Goal: Task Accomplishment & Management: Manage account settings

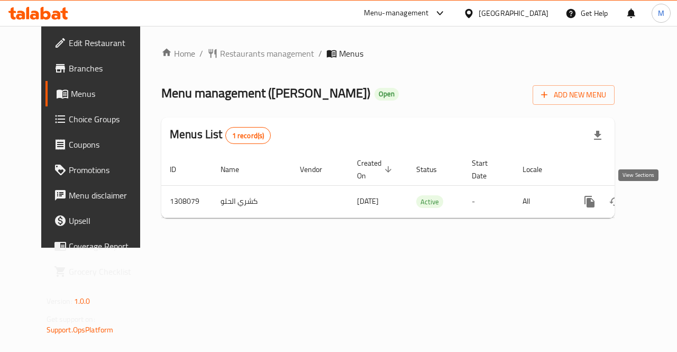
click at [659, 200] on icon "enhanced table" at bounding box center [665, 201] width 13 height 13
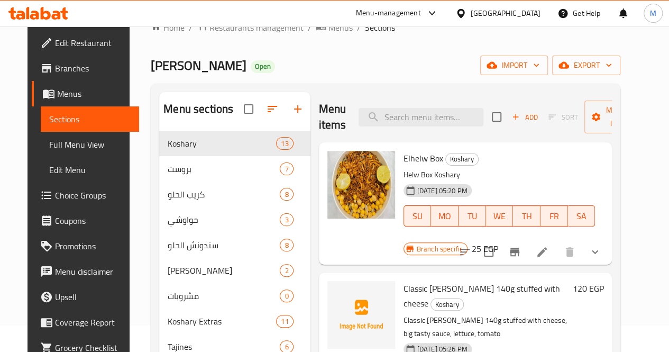
scroll to position [20, 0]
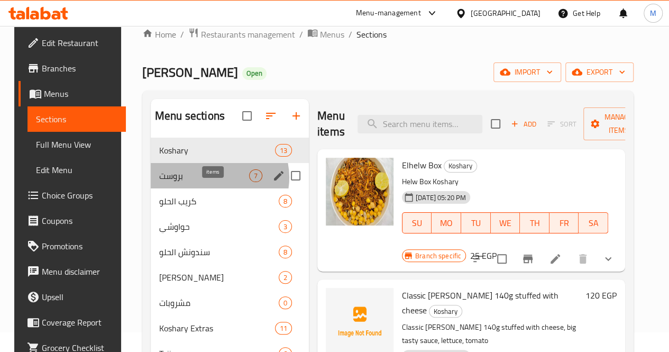
drag, startPoint x: 335, startPoint y: 73, endPoint x: 210, endPoint y: 194, distance: 173.5
click at [210, 188] on div "بروست 7" at bounding box center [230, 175] width 158 height 25
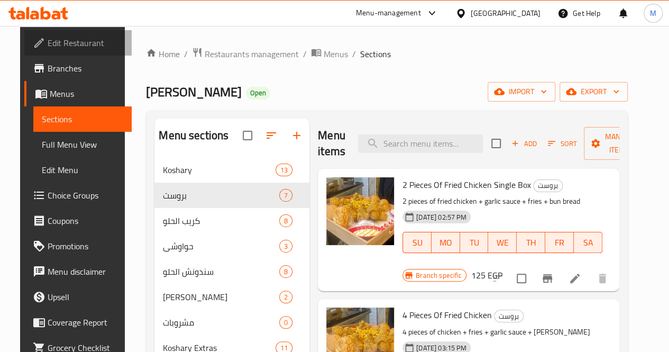
click at [72, 48] on span "Edit Restaurant" at bounding box center [86, 42] width 76 height 13
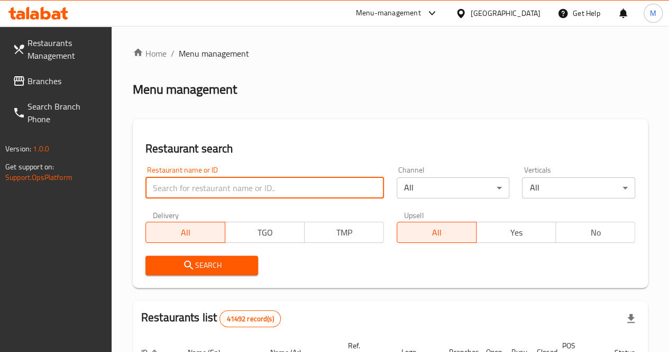
click at [199, 182] on input "search" at bounding box center [264, 187] width 238 height 21
paste input "757986"
type input "757986"
click button "Search" at bounding box center [201, 265] width 113 height 20
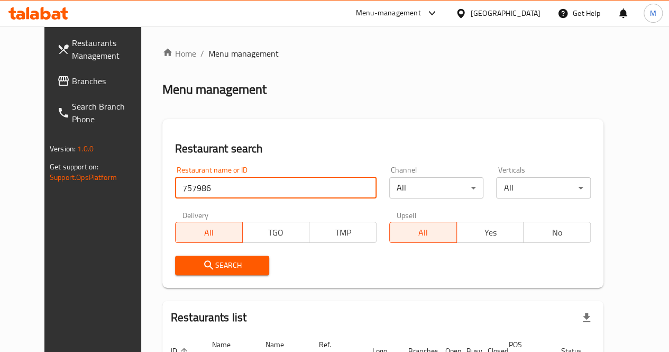
scroll to position [92, 0]
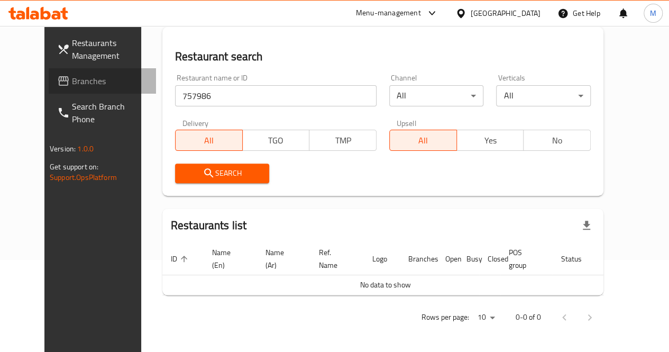
click at [72, 87] on span "Branches" at bounding box center [110, 81] width 76 height 13
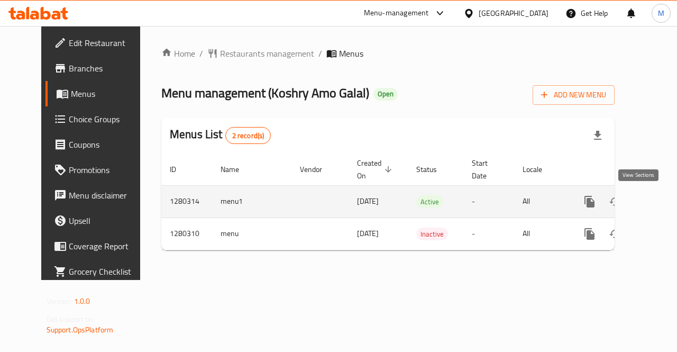
click at [653, 209] on link "enhanced table" at bounding box center [665, 201] width 25 height 25
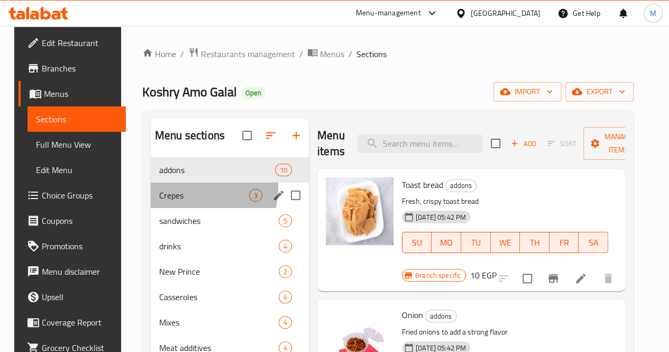
click at [169, 202] on div "Crepes 3" at bounding box center [230, 194] width 158 height 25
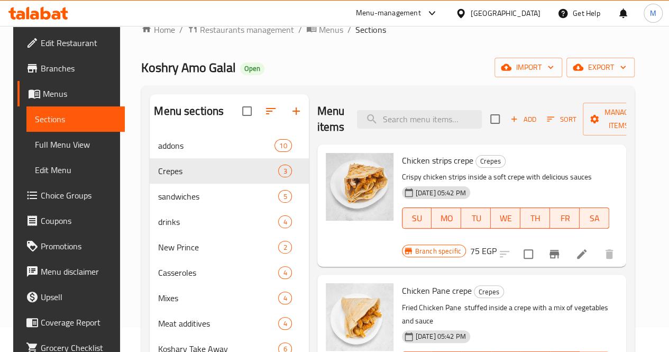
scroll to position [21, 0]
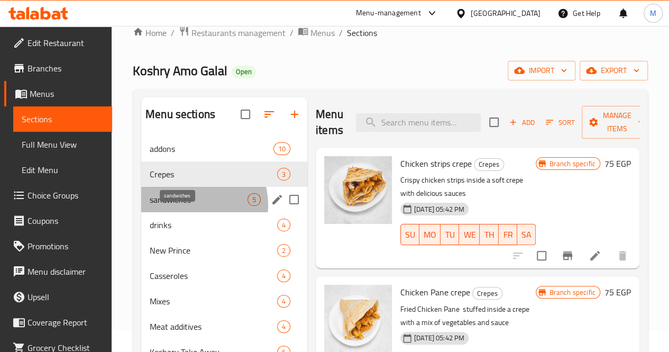
click at [190, 206] on span "sandwiches" at bounding box center [199, 199] width 98 height 13
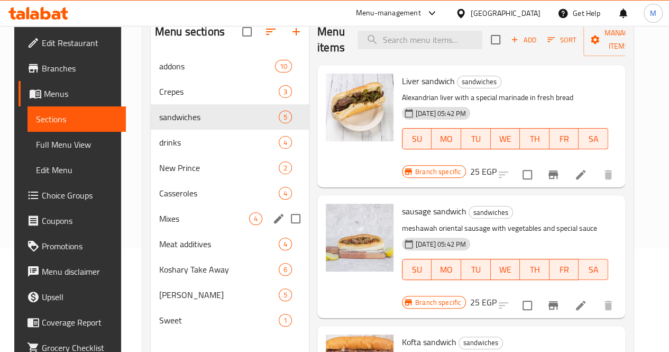
scroll to position [111, 0]
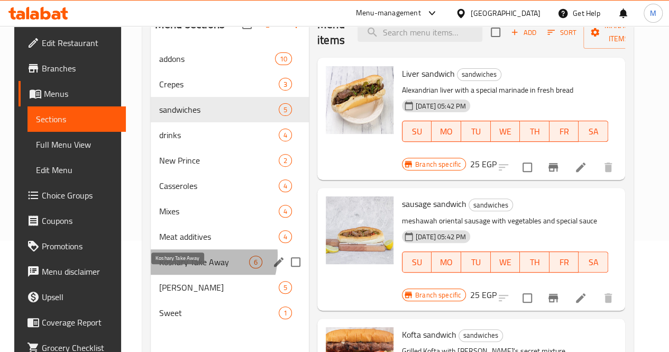
click at [187, 268] on span "Koshary Take Away" at bounding box center [204, 261] width 90 height 13
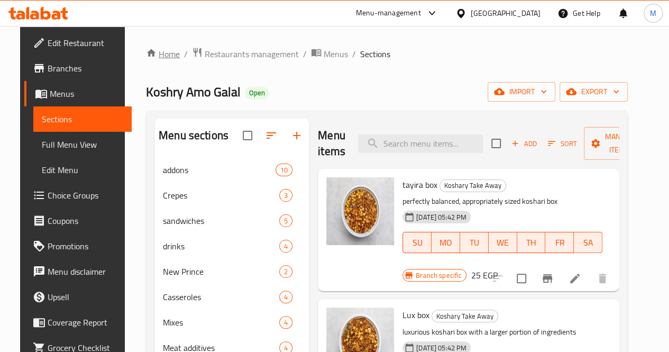
click at [163, 52] on link "Home" at bounding box center [163, 54] width 34 height 13
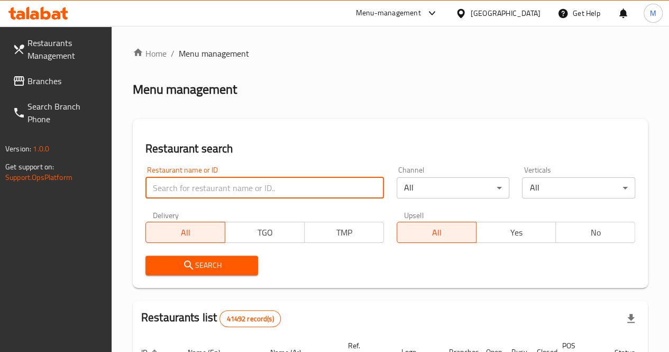
click at [222, 188] on input "search" at bounding box center [264, 187] width 238 height 21
paste input "686848"
type input "686848"
click button "Search" at bounding box center [201, 265] width 113 height 20
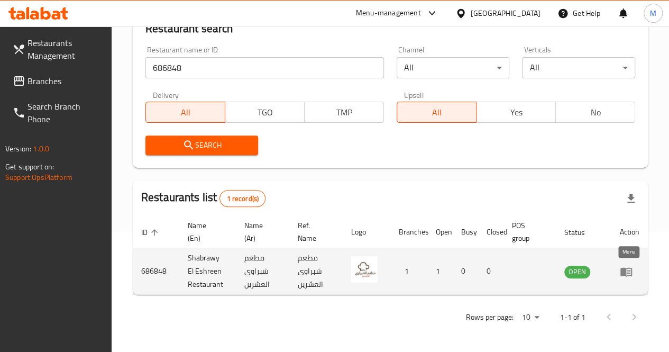
click at [623, 270] on icon "enhanced table" at bounding box center [626, 271] width 12 height 9
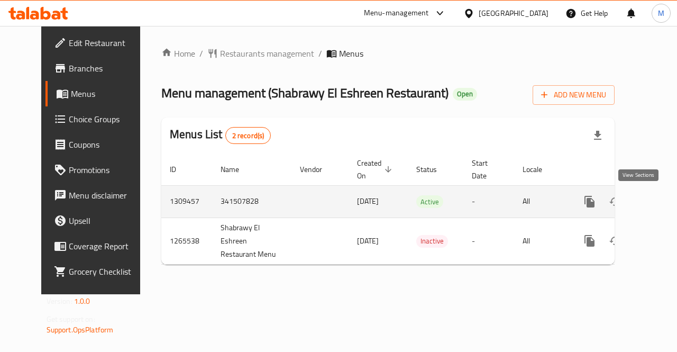
click at [659, 201] on icon "enhanced table" at bounding box center [665, 201] width 13 height 13
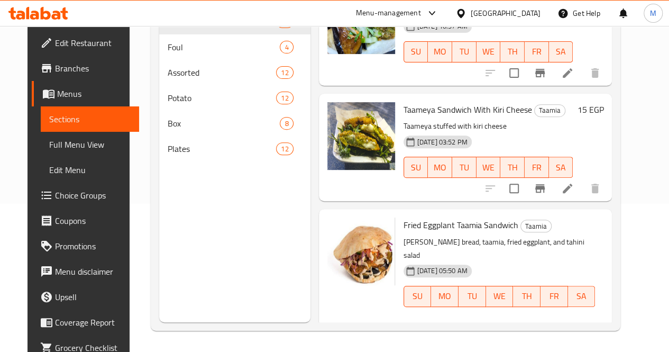
scroll to position [634, 0]
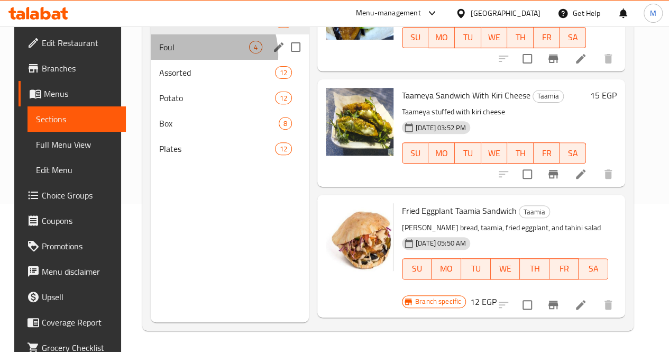
click at [193, 60] on div "Foul 4" at bounding box center [230, 46] width 158 height 25
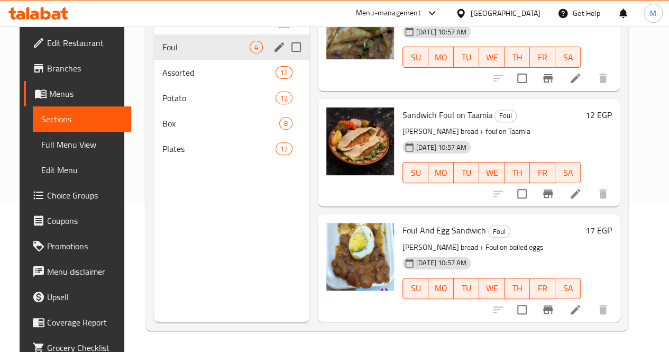
scroll to position [152, 0]
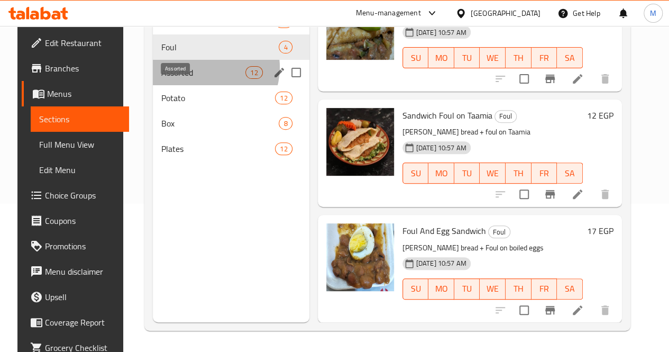
click at [197, 79] on span "Assorted" at bounding box center [203, 72] width 84 height 13
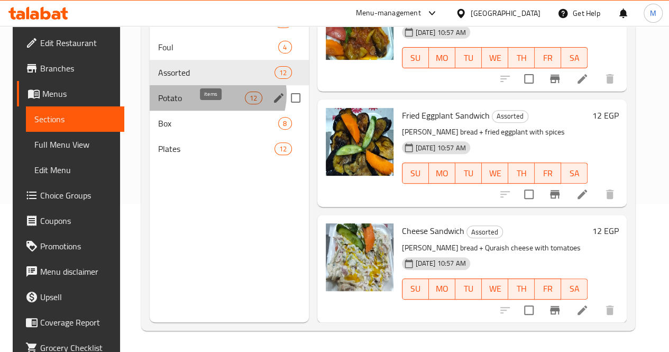
click at [245, 103] on span "12" at bounding box center [253, 98] width 16 height 10
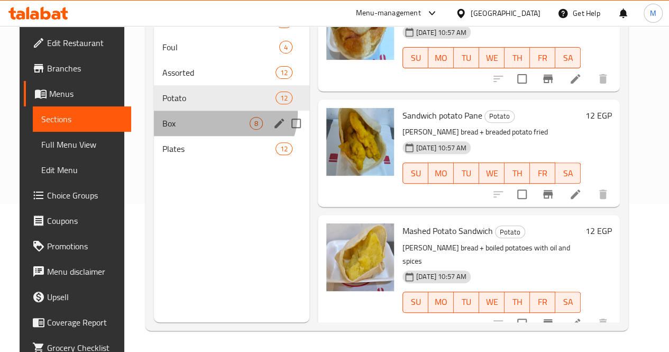
click at [211, 129] on div "Box 8" at bounding box center [231, 122] width 155 height 25
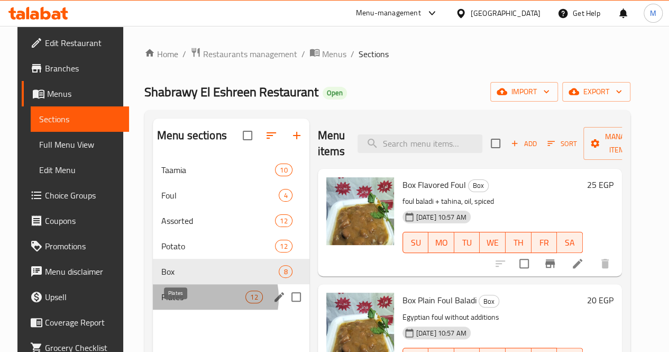
click at [192, 303] on span "Plates" at bounding box center [203, 296] width 84 height 13
